Goal: Task Accomplishment & Management: Manage account settings

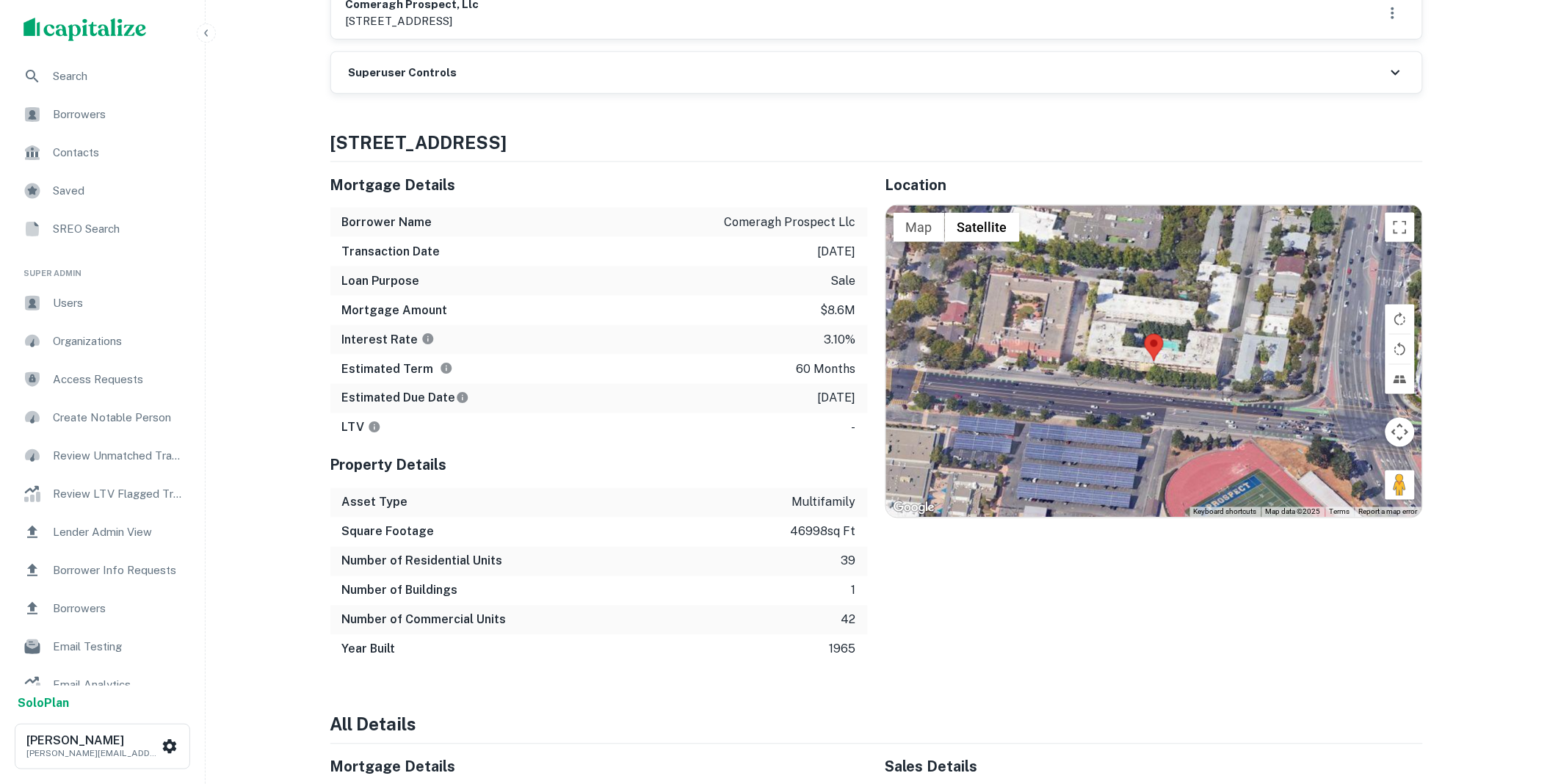
scroll to position [298, 0]
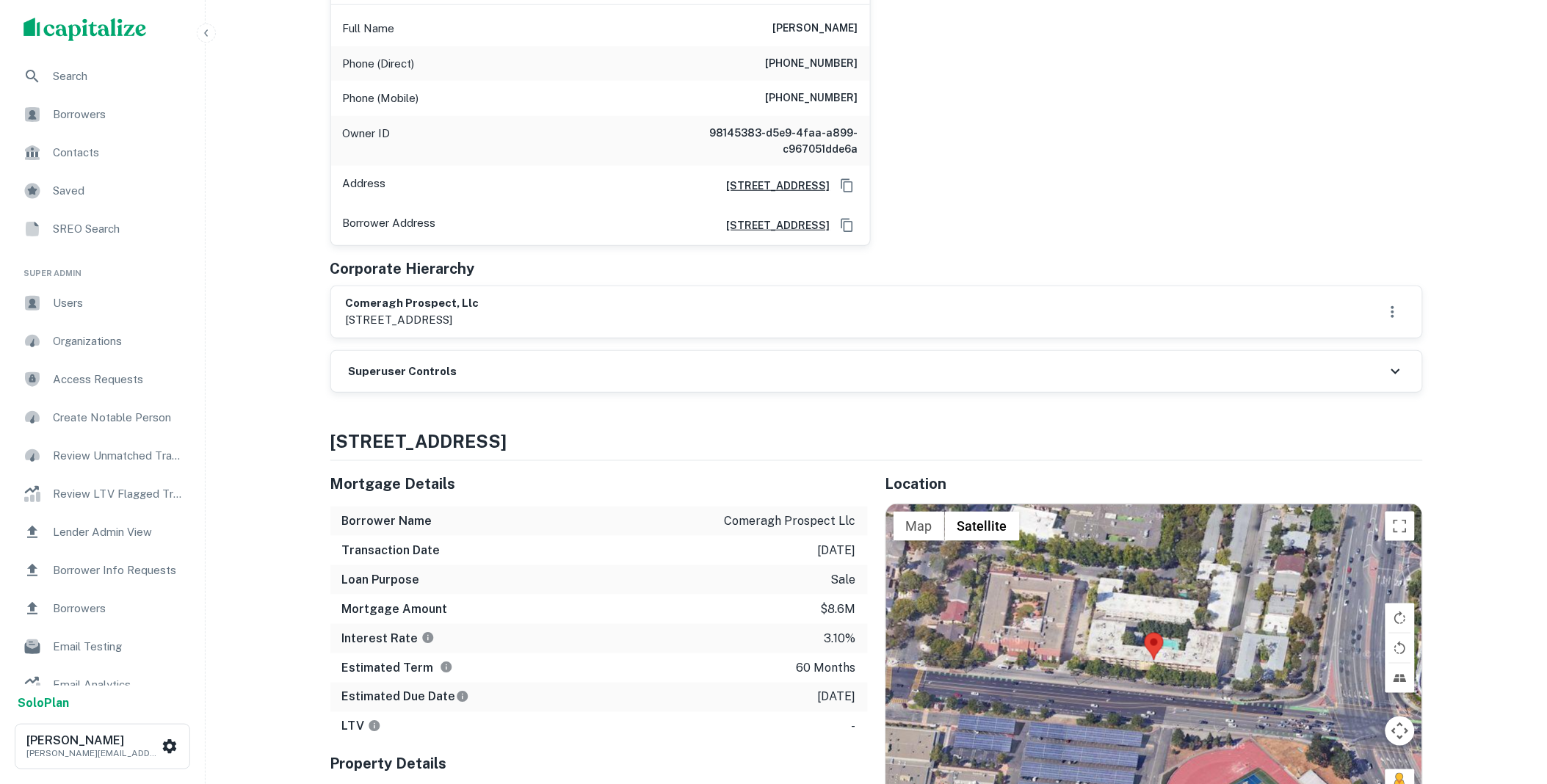
drag, startPoint x: 523, startPoint y: 369, endPoint x: 534, endPoint y: 377, distance: 13.6
click at [523, 369] on div "Superuser Controls" at bounding box center [877, 371] width 1091 height 41
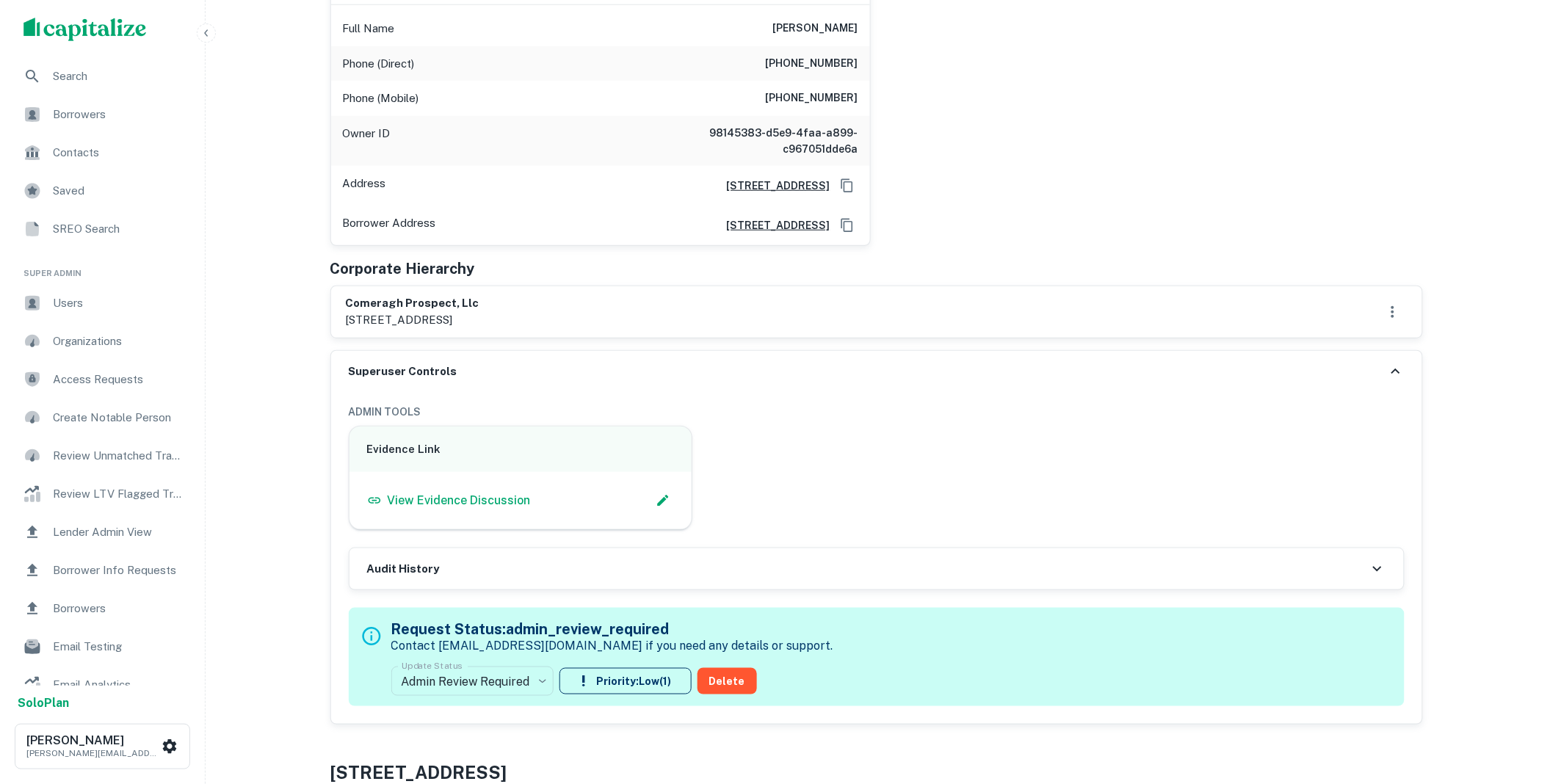
click at [540, 485] on body "Search Borrowers Contacts Saved SREO Search Super Admin Users Organizations Acc…" at bounding box center [774, 93] width 1547 height 784
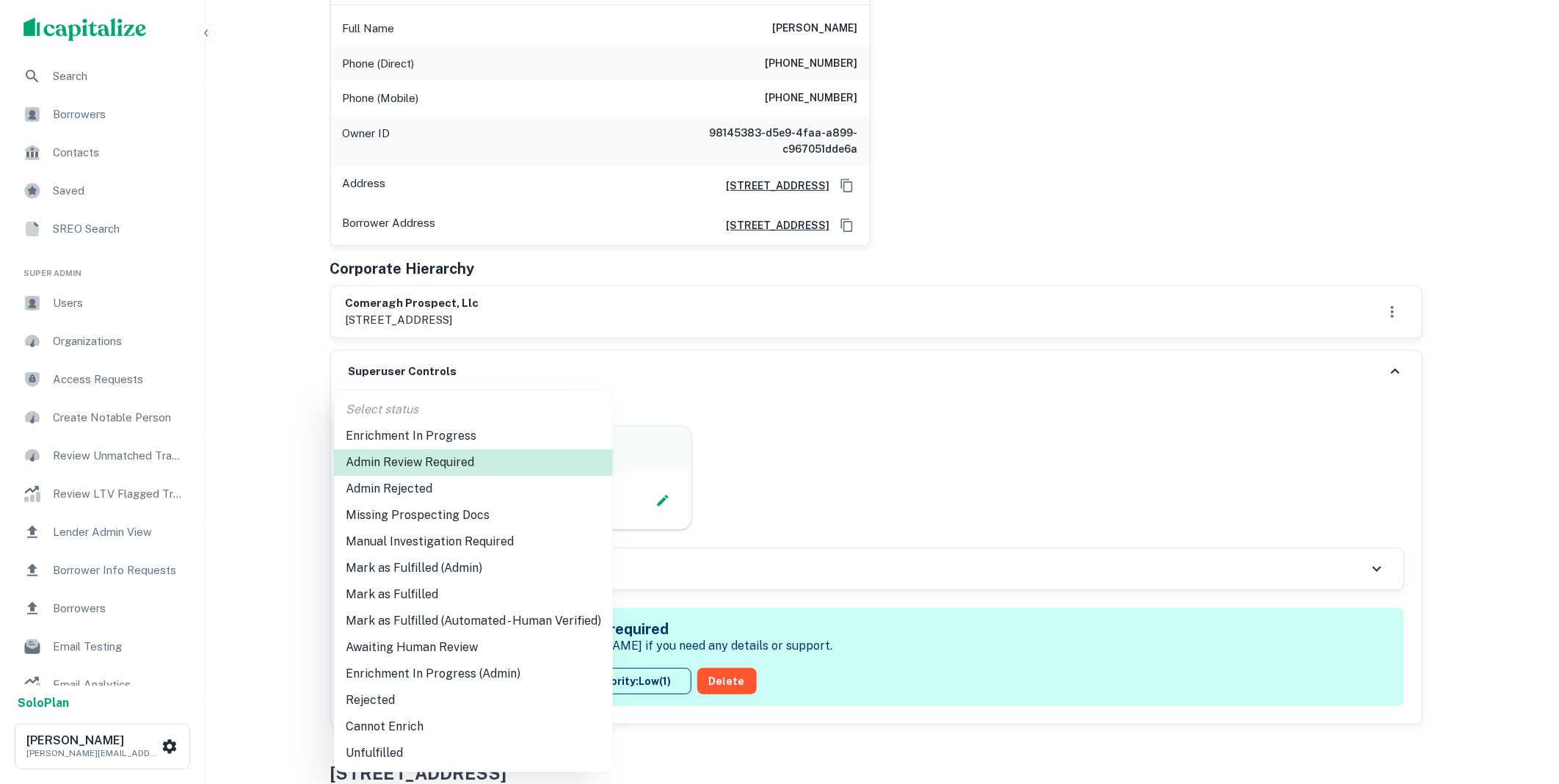
click at [411, 598] on li "Mark as Fulfilled" at bounding box center [473, 594] width 279 height 27
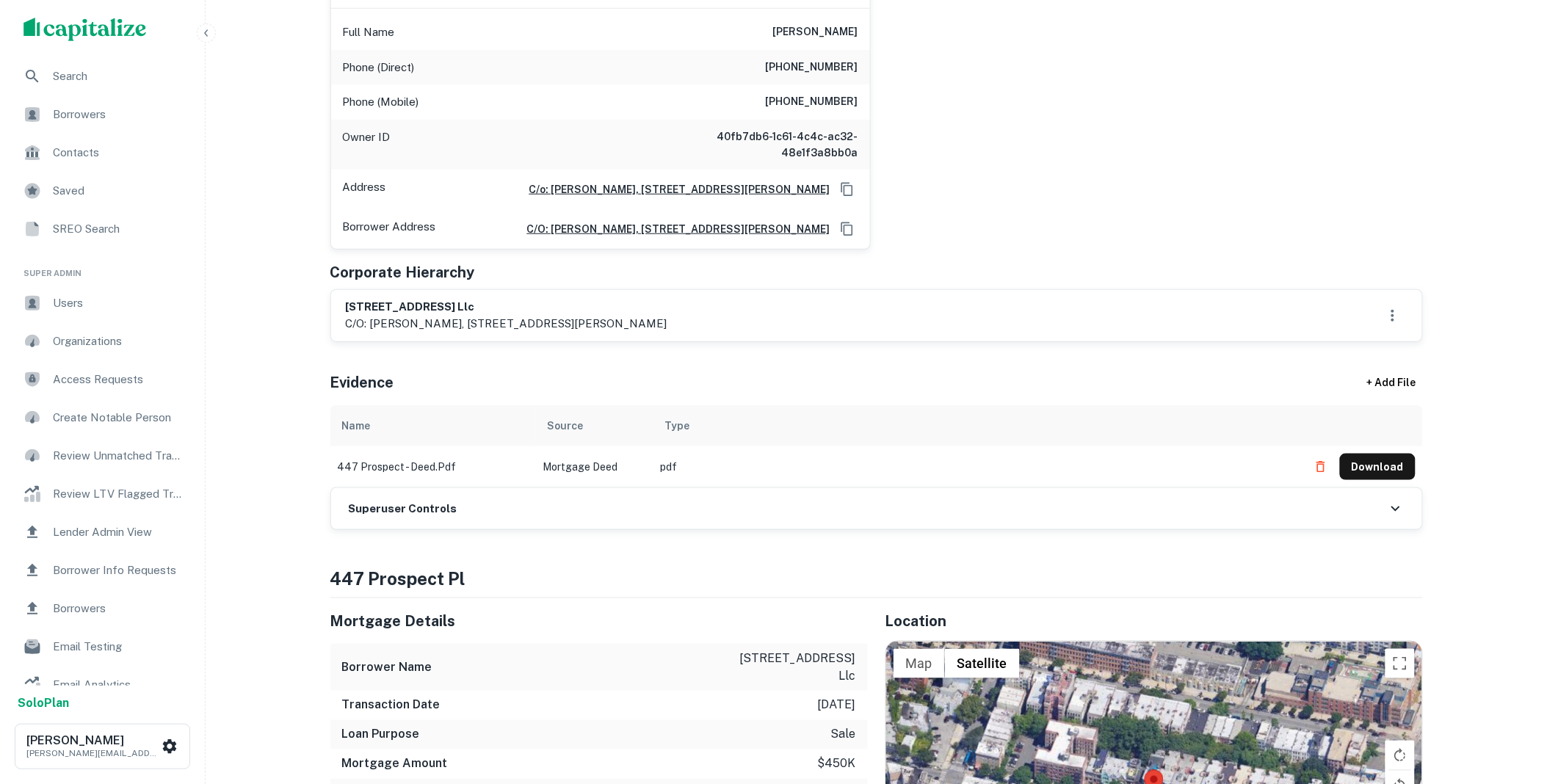
scroll to position [298, 0]
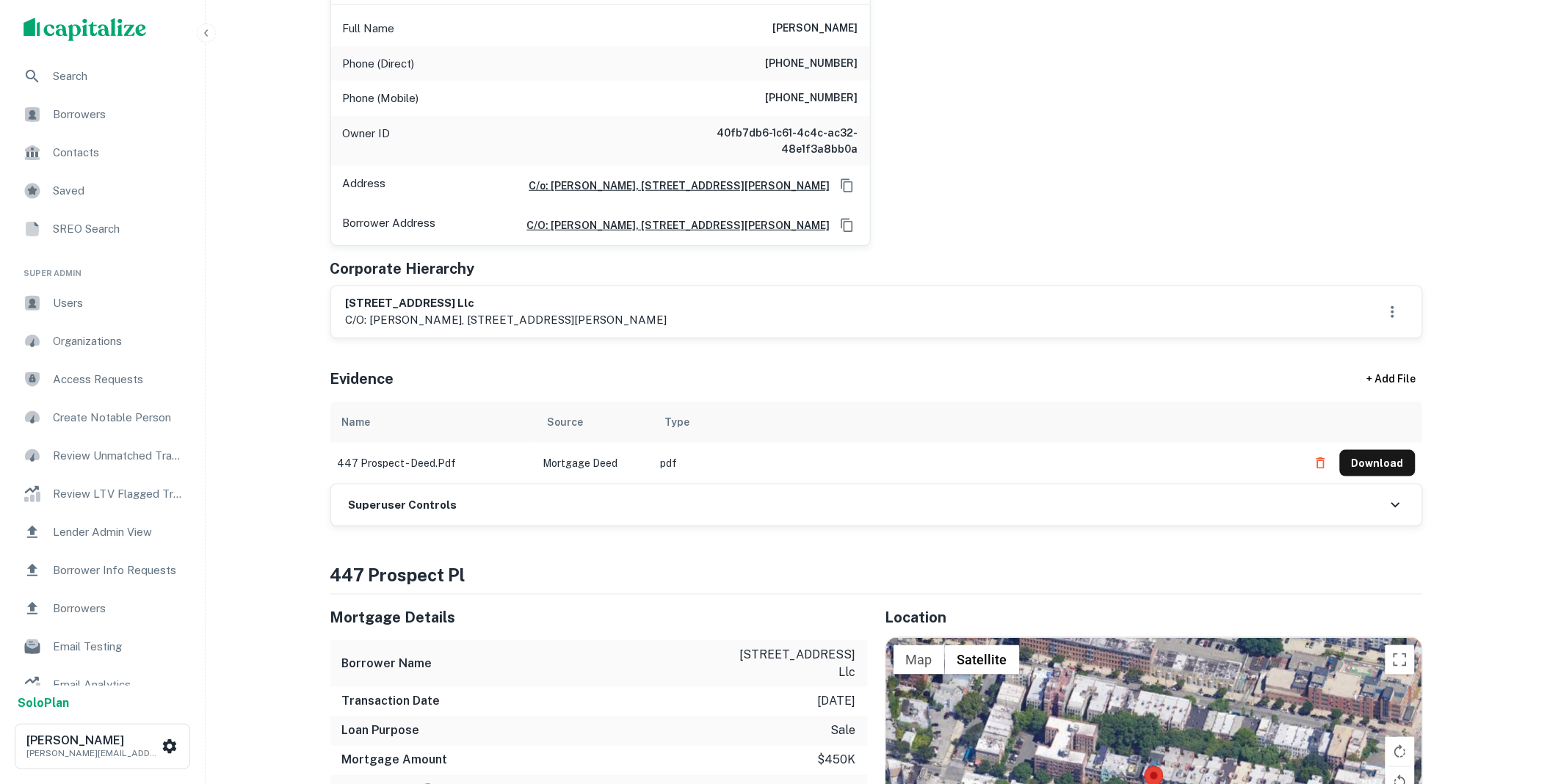
click at [482, 501] on div "Superuser Controls" at bounding box center [877, 505] width 1091 height 41
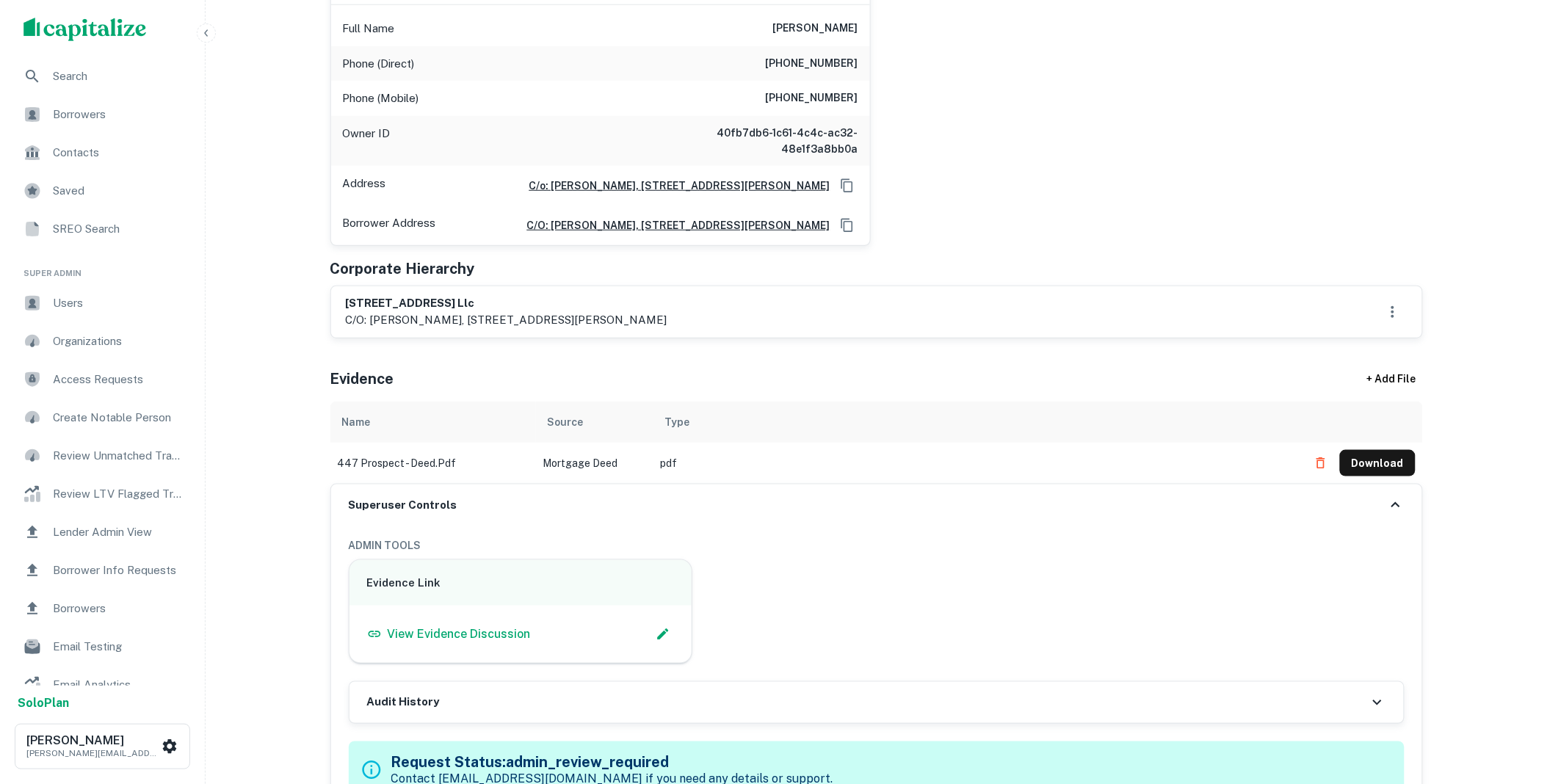
scroll to position [1083, 0]
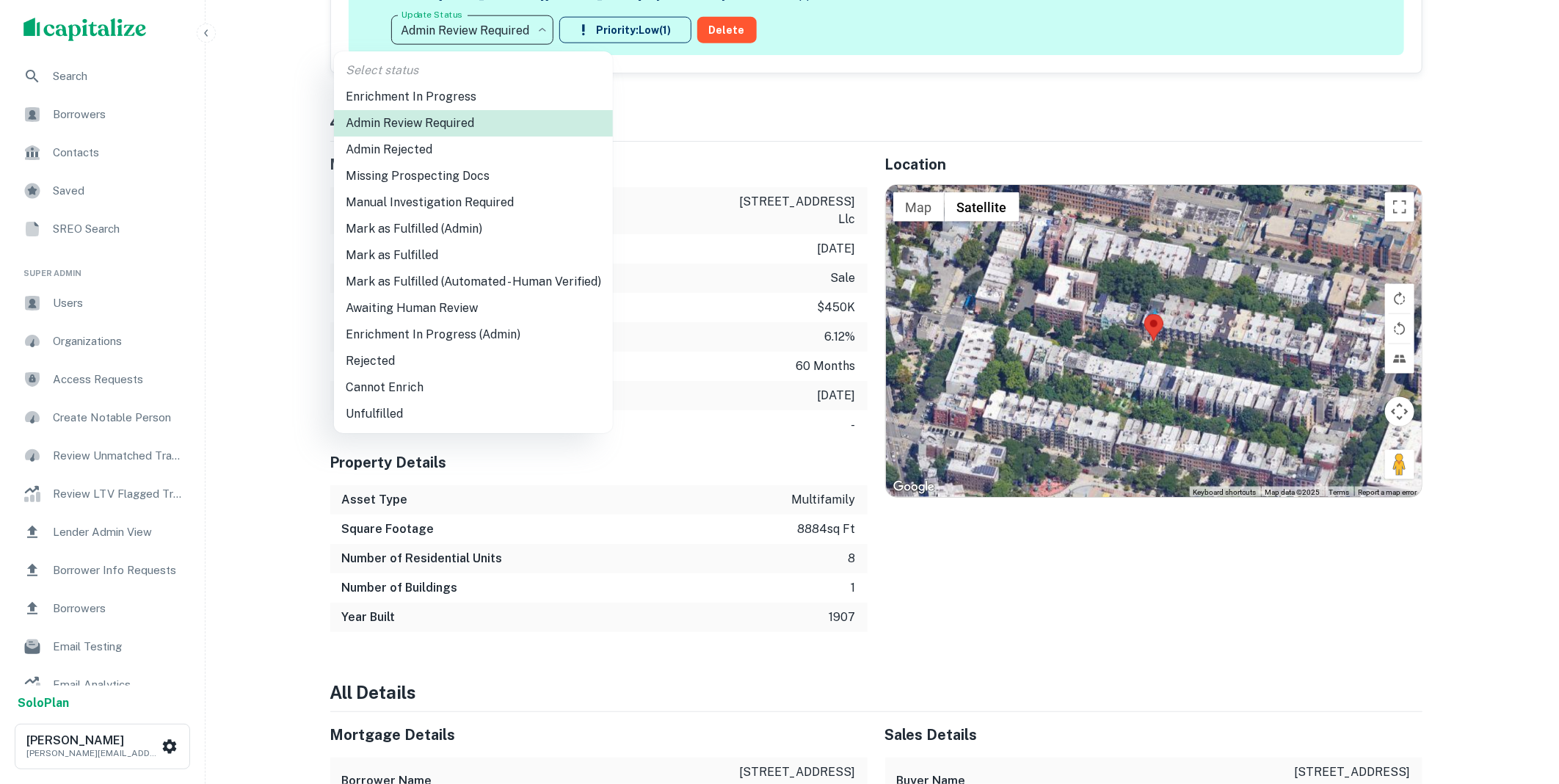
click at [400, 250] on li "Mark as Fulfilled" at bounding box center [473, 255] width 279 height 27
